Goal: Find specific page/section

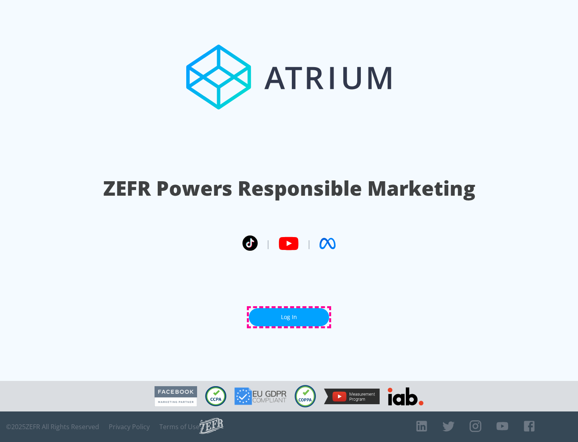
click at [289, 317] on link "Log In" at bounding box center [289, 317] width 80 height 18
